Goal: Task Accomplishment & Management: Use online tool/utility

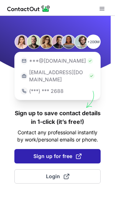
click at [54, 153] on span "Sign up for free" at bounding box center [58, 156] width 48 height 7
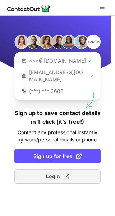
click at [42, 169] on button "Login" at bounding box center [57, 176] width 87 height 14
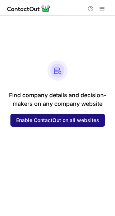
click at [47, 119] on span "Enable ContactOut on all websites" at bounding box center [57, 121] width 83 height 6
